Goal: Task Accomplishment & Management: Manage account settings

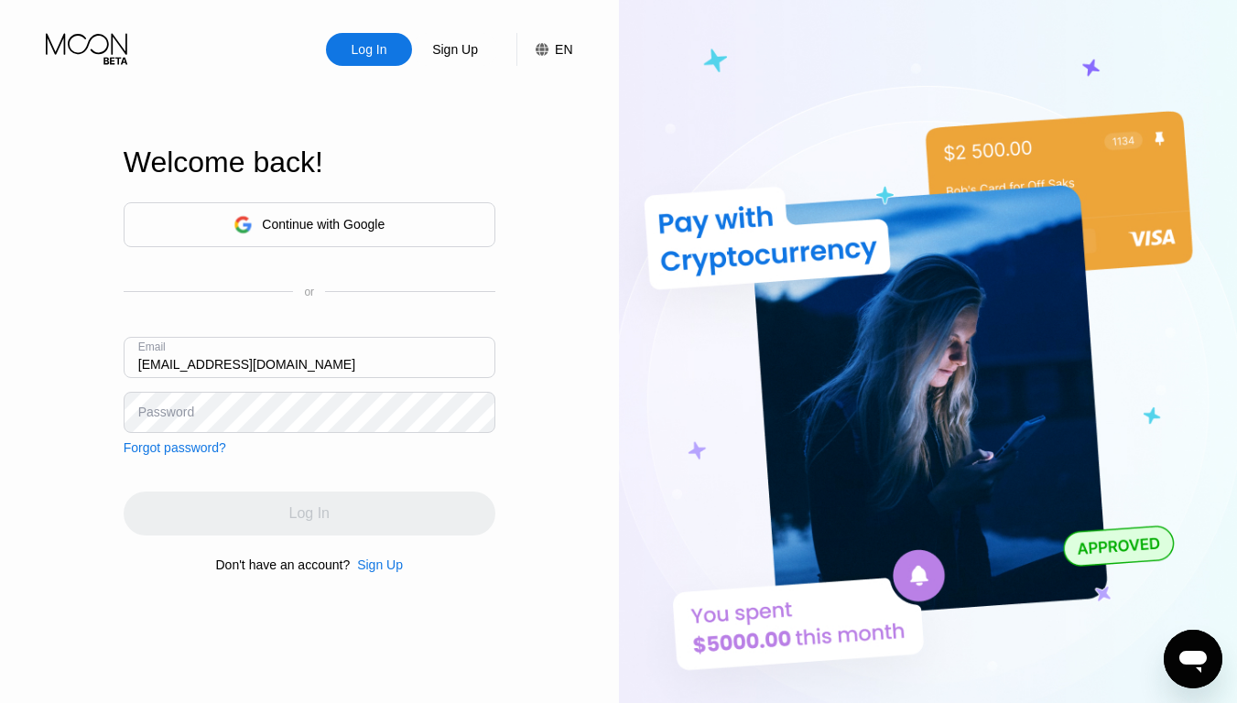
type input "[EMAIL_ADDRESS][DOMAIN_NAME]"
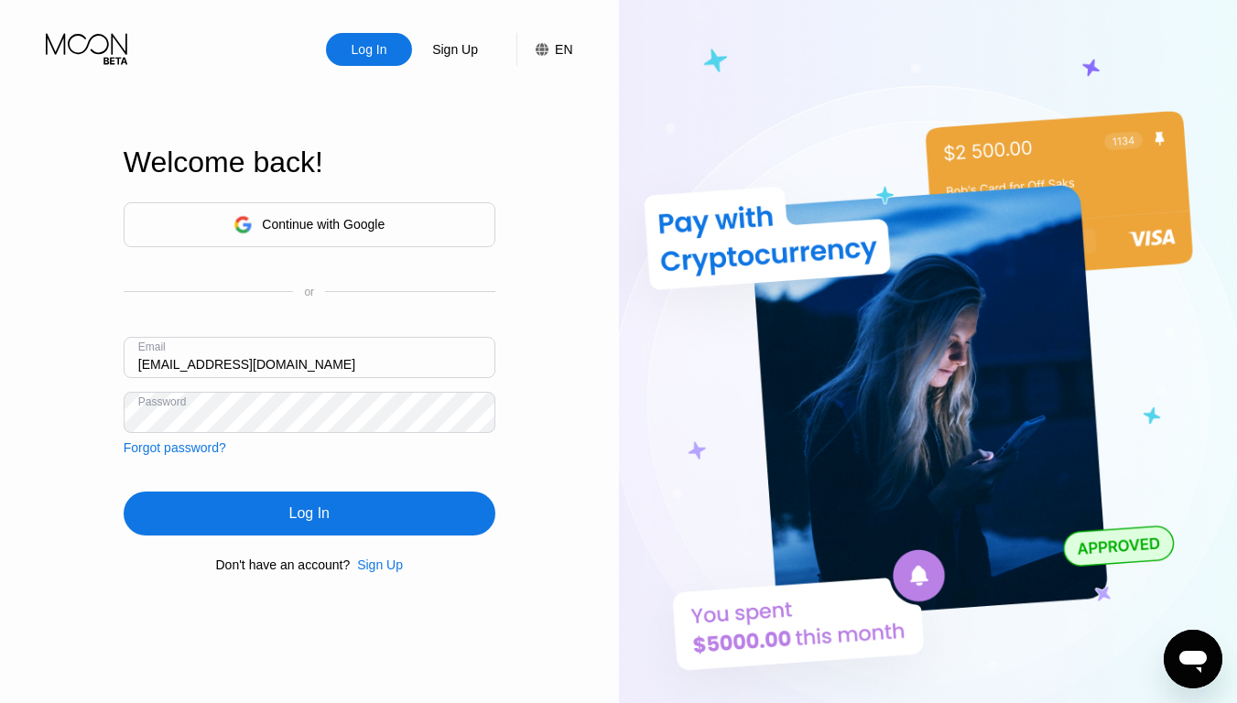
click at [309, 516] on div "Log In" at bounding box center [309, 514] width 40 height 18
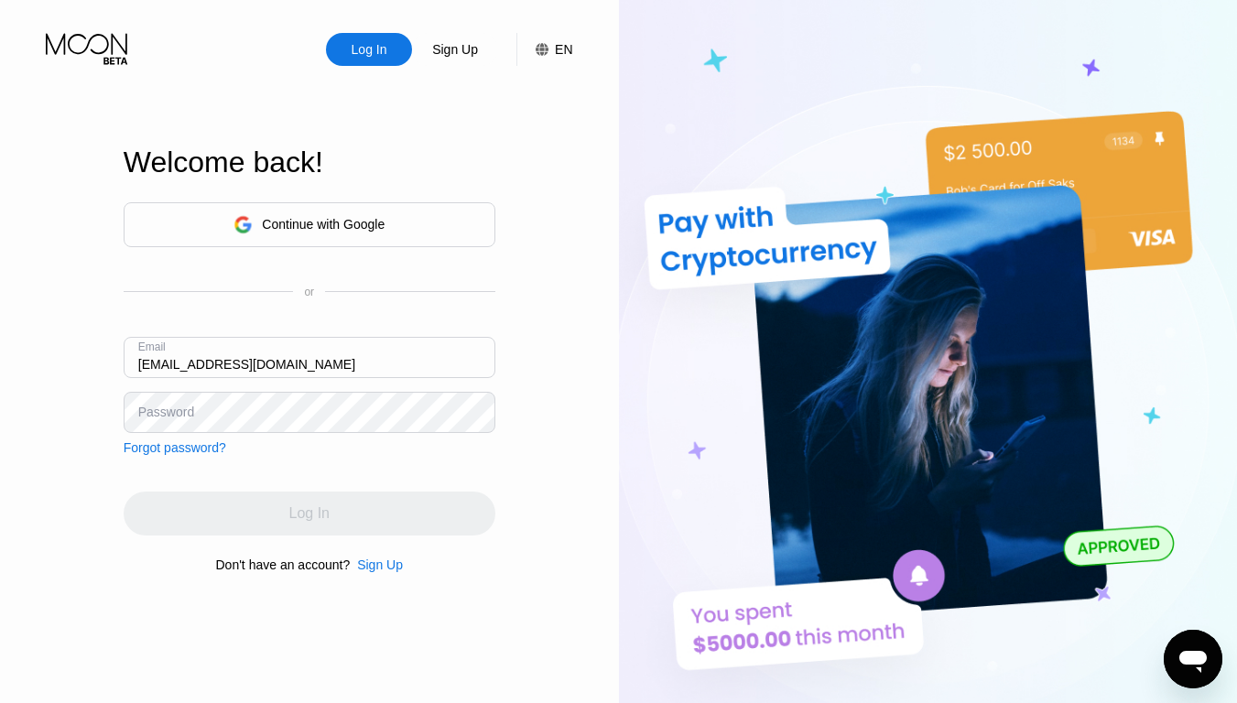
type input "[EMAIL_ADDRESS][DOMAIN_NAME]"
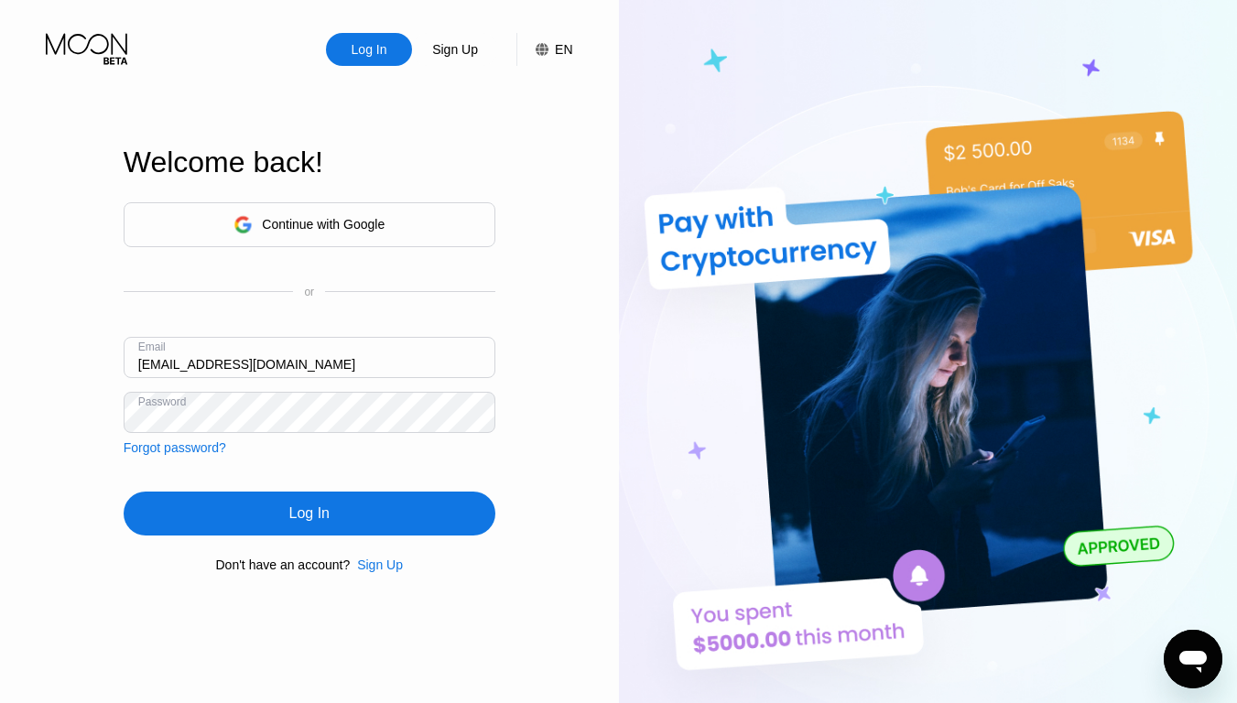
click at [309, 516] on div "Log In" at bounding box center [309, 514] width 40 height 18
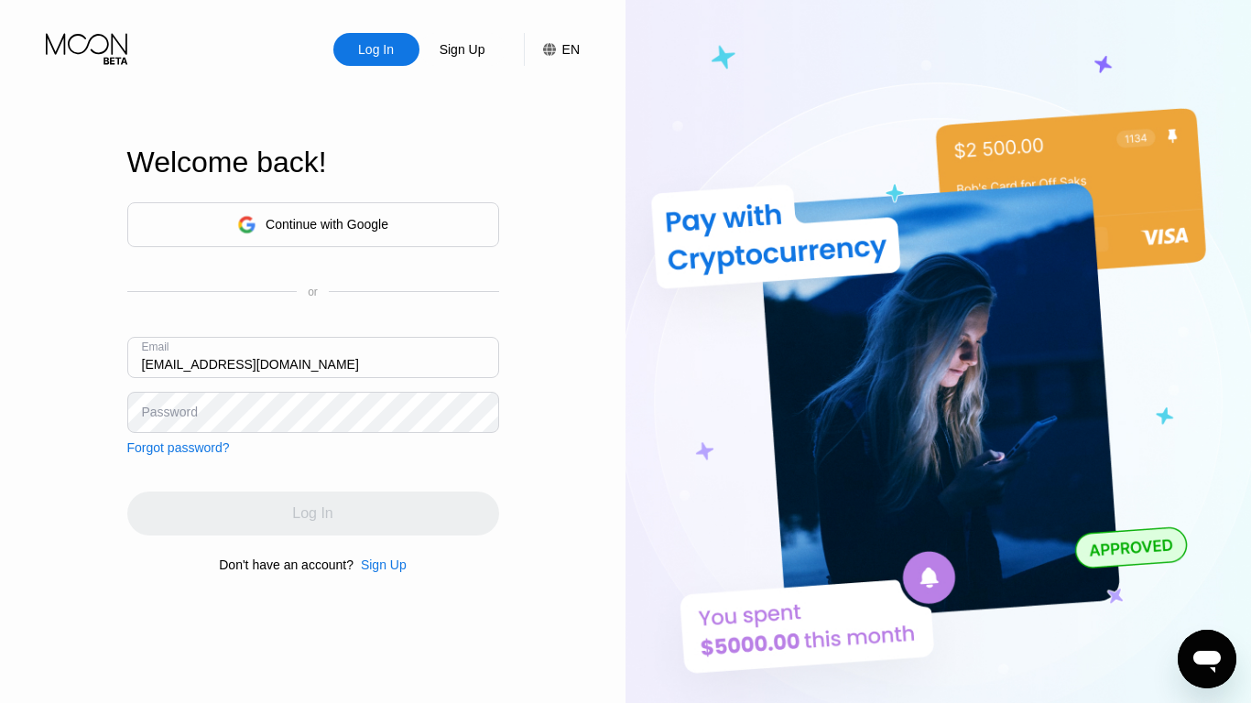
type input "[EMAIL_ADDRESS][DOMAIN_NAME]"
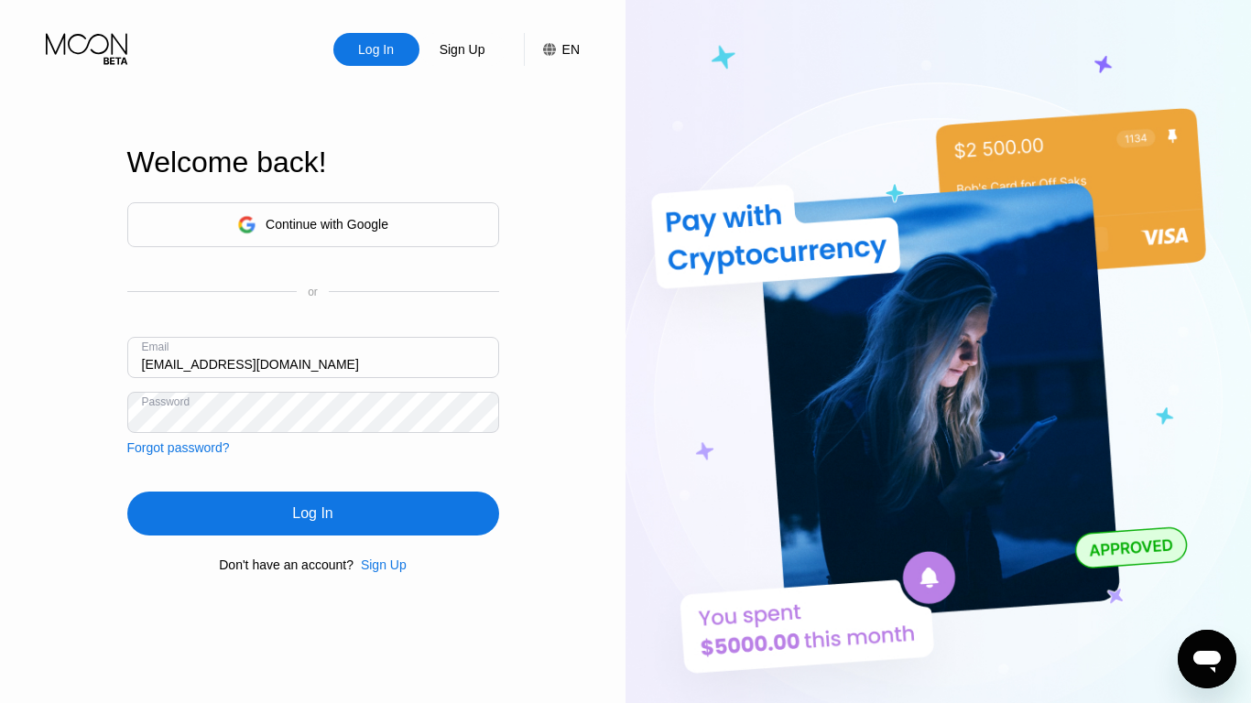
click at [312, 516] on div "Log In" at bounding box center [312, 514] width 40 height 18
